Goal: Task Accomplishment & Management: Manage account settings

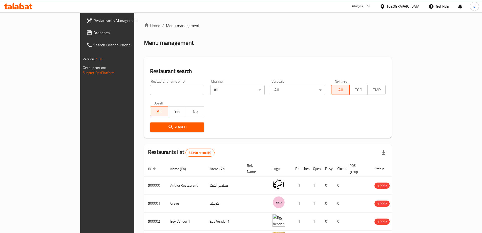
click at [150, 70] on h2 "Restaurant search" at bounding box center [268, 71] width 236 height 8
click at [80, 81] on div "Restaurants Management Branches Search Branch Phone Version: 1.0.0 Get support …" at bounding box center [120, 128] width 81 height 233
click at [235, 49] on div "Home / Menu management Menu management Restaurant search Restaurant name or ID …" at bounding box center [268, 198] width 248 height 351
click at [183, 37] on div "Home / Menu management Menu management Restaurant search Restaurant name or ID …" at bounding box center [268, 198] width 248 height 351
drag, startPoint x: 303, startPoint y: 49, endPoint x: 311, endPoint y: 47, distance: 9.3
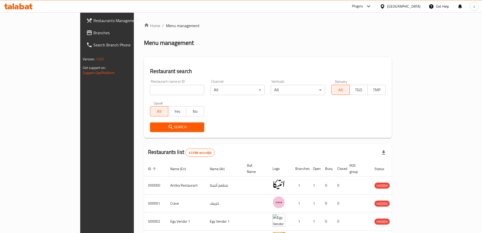
click at [303, 49] on div "Home / Menu management Menu management Restaurant search Restaurant name or ID …" at bounding box center [268, 198] width 248 height 351
click at [414, 3] on div "Egypt" at bounding box center [400, 6] width 49 height 12
click at [414, 10] on div "Egypt" at bounding box center [400, 6] width 49 height 12
click at [416, 7] on div "Egypt" at bounding box center [403, 7] width 33 height 6
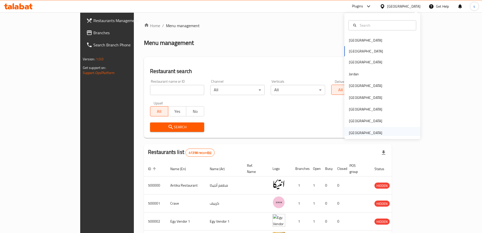
click at [381, 129] on div "[GEOGRAPHIC_DATA]" at bounding box center [366, 133] width 42 height 12
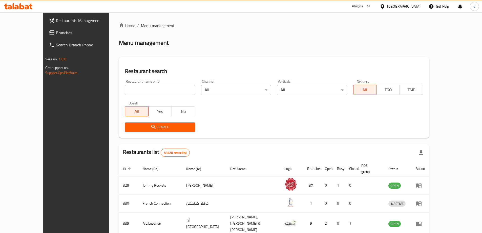
click at [45, 27] on link "Branches" at bounding box center [84, 33] width 78 height 12
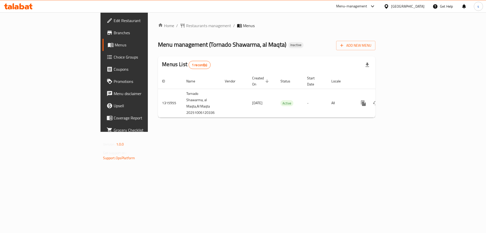
click at [188, 132] on div "Home / Restaurants management / Menus Menu management ( Tornado Shawarma, al Ma…" at bounding box center [267, 71] width 238 height 119
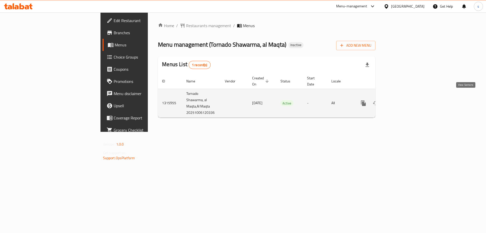
click at [403, 100] on icon "enhanced table" at bounding box center [400, 103] width 6 height 6
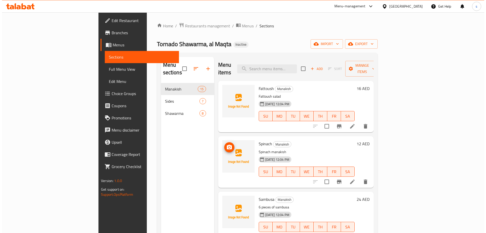
scroll to position [25, 0]
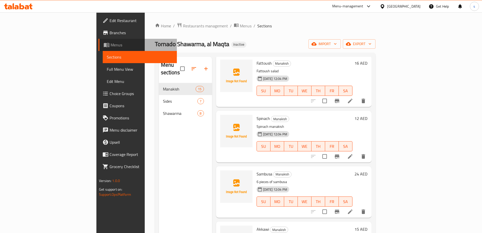
click at [111, 45] on span "Menus" at bounding box center [142, 45] width 62 height 6
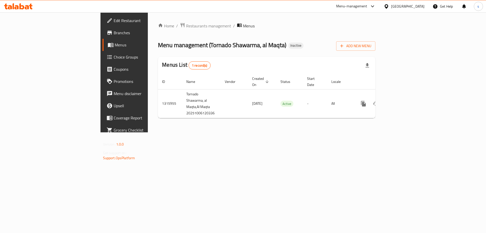
click at [114, 22] on span "Edit Restaurant" at bounding box center [146, 20] width 64 height 6
